Goal: Find specific page/section: Find specific page/section

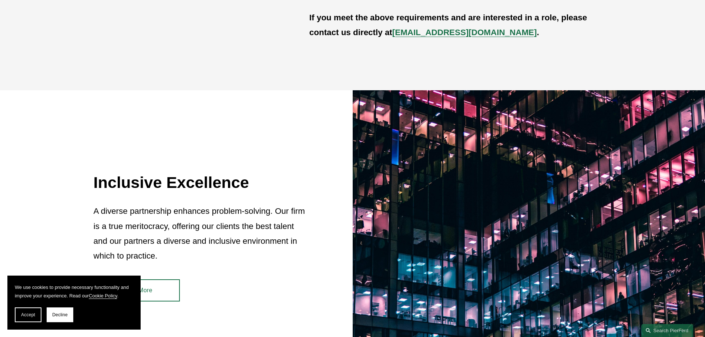
scroll to position [703, 0]
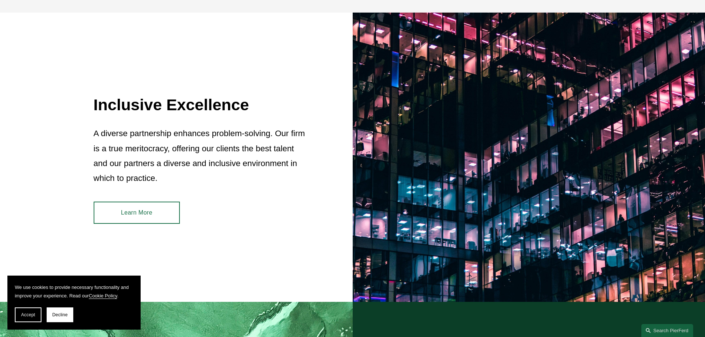
click at [139, 212] on link "Learn More" at bounding box center [137, 213] width 86 height 22
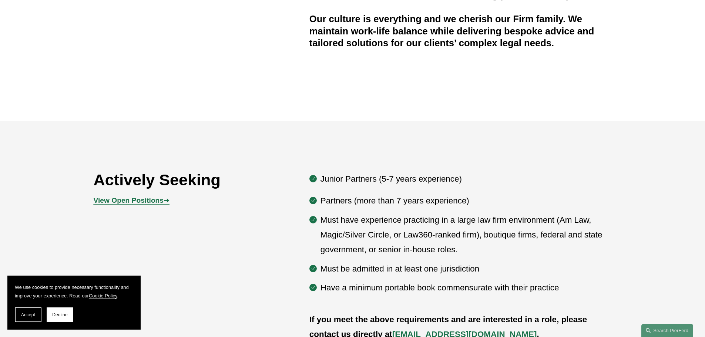
scroll to position [388, 0]
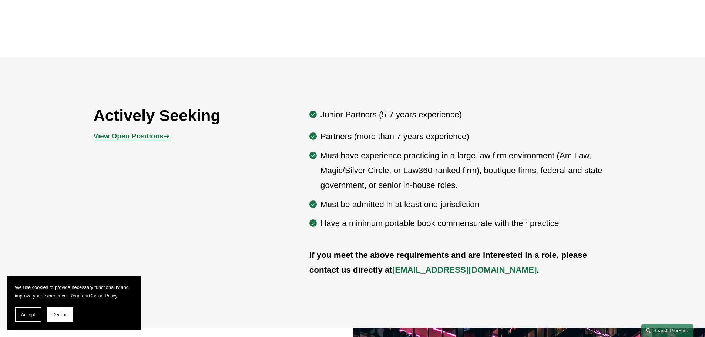
click at [133, 136] on strong "View Open Positions" at bounding box center [129, 136] width 70 height 8
